Goal: Find specific page/section: Find specific page/section

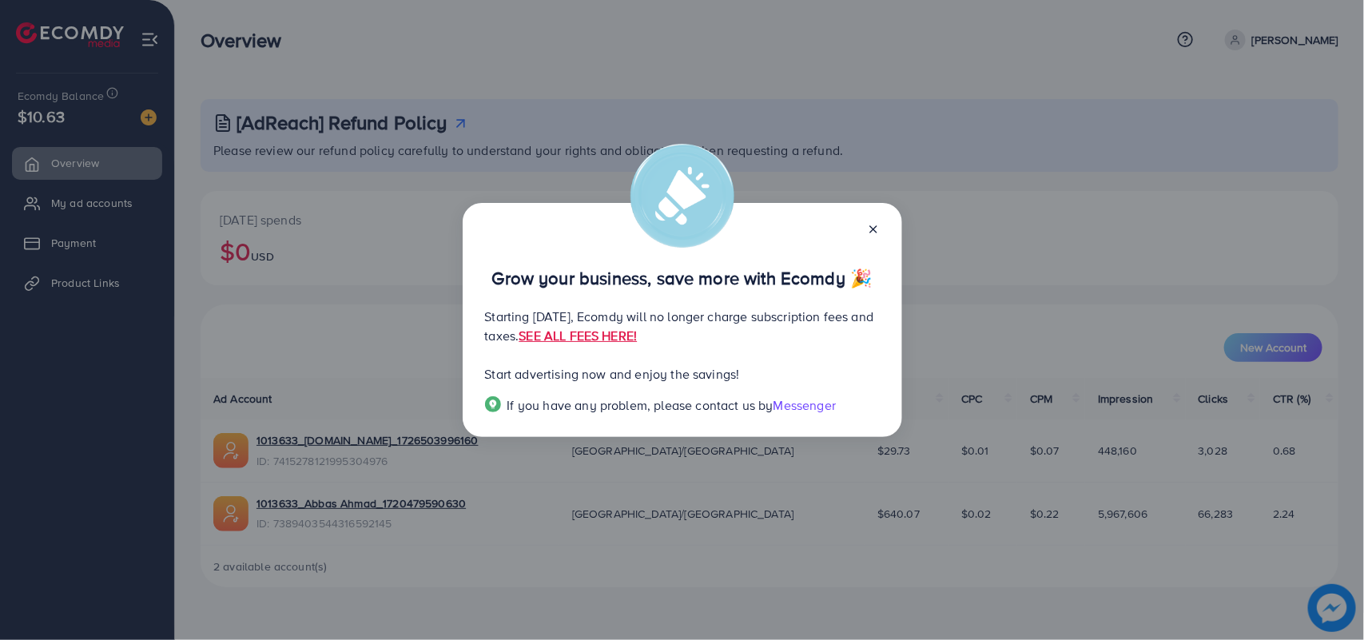
click at [872, 229] on line at bounding box center [873, 229] width 6 height 6
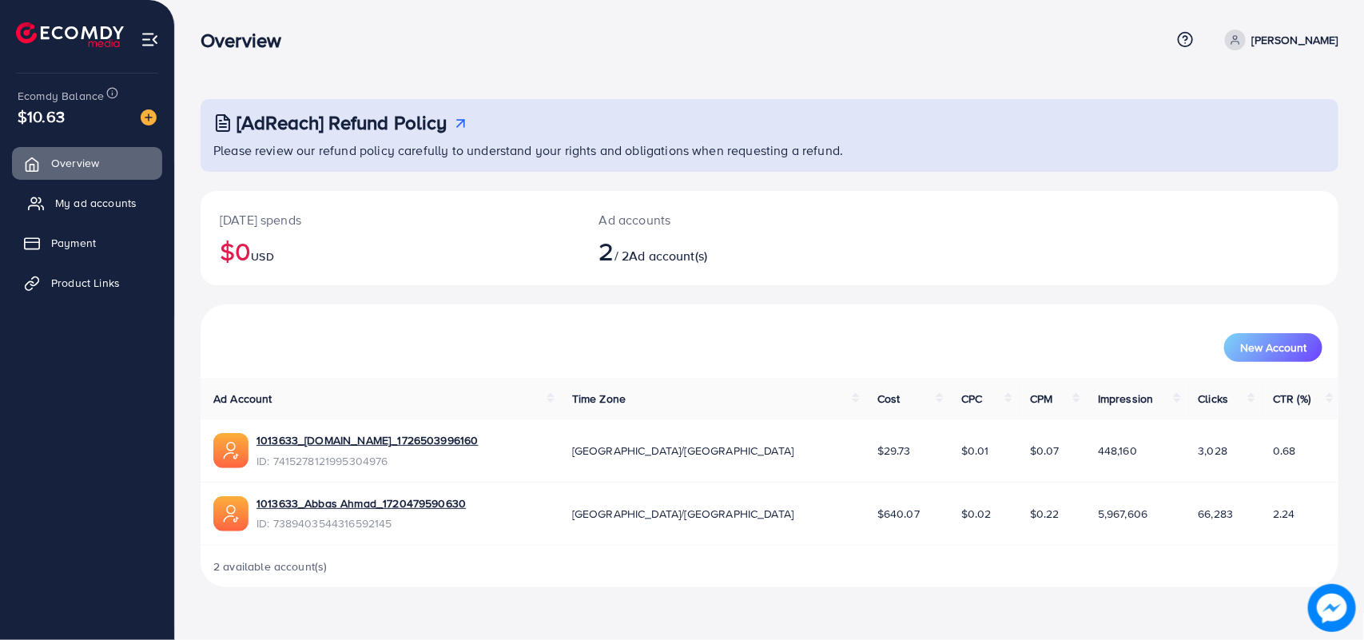
click at [101, 200] on span "My ad accounts" at bounding box center [96, 203] width 82 height 16
